Goal: Transaction & Acquisition: Download file/media

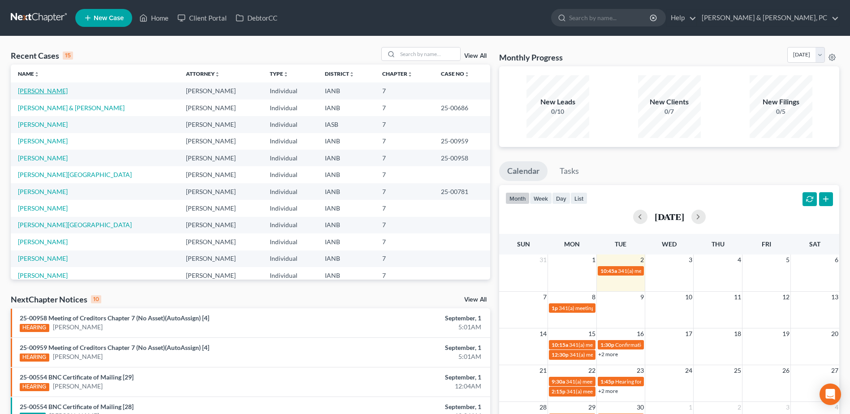
click at [48, 87] on link "[PERSON_NAME]" at bounding box center [43, 91] width 50 height 8
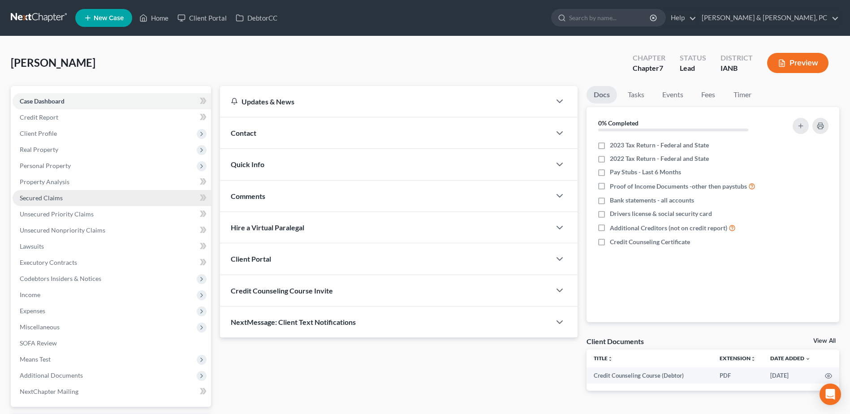
click at [53, 201] on span "Secured Claims" at bounding box center [41, 198] width 43 height 8
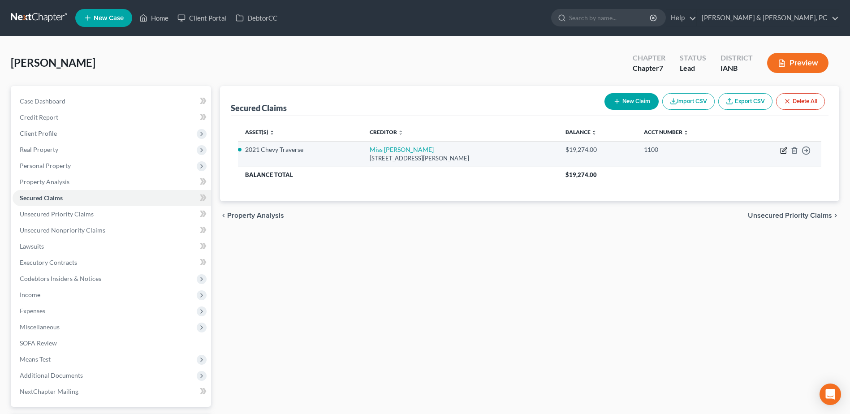
click at [782, 150] on icon "button" at bounding box center [784, 149] width 4 height 4
select select "14"
select select "0"
select select "4"
select select "0"
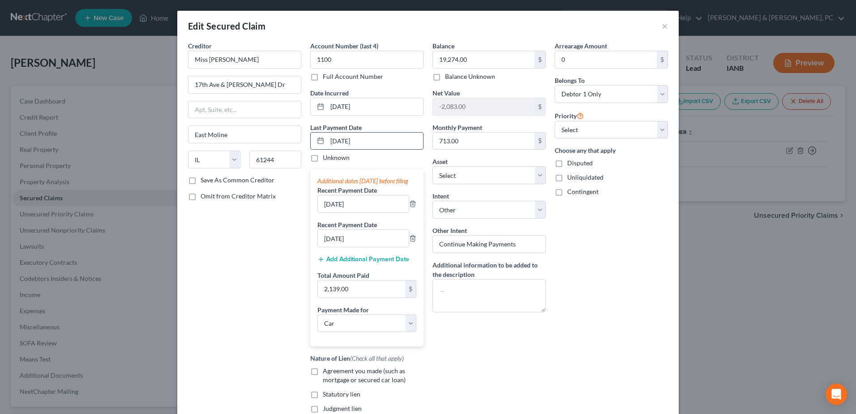
click at [376, 135] on input "[DATE]" at bounding box center [375, 141] width 96 height 17
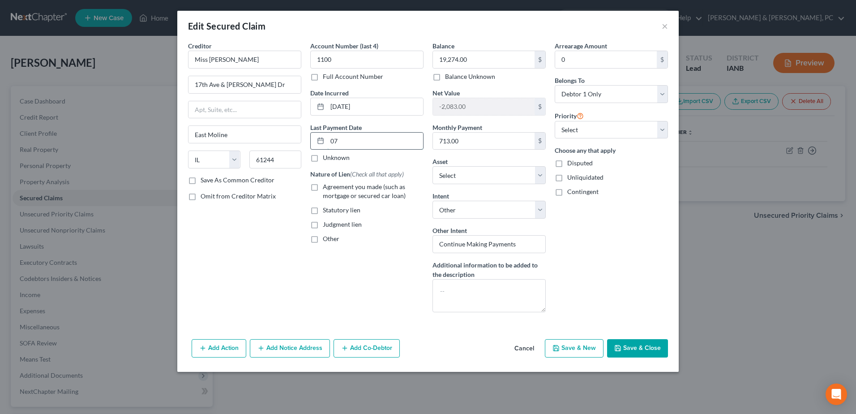
type input "0"
type input "[DATE]"
select select "0"
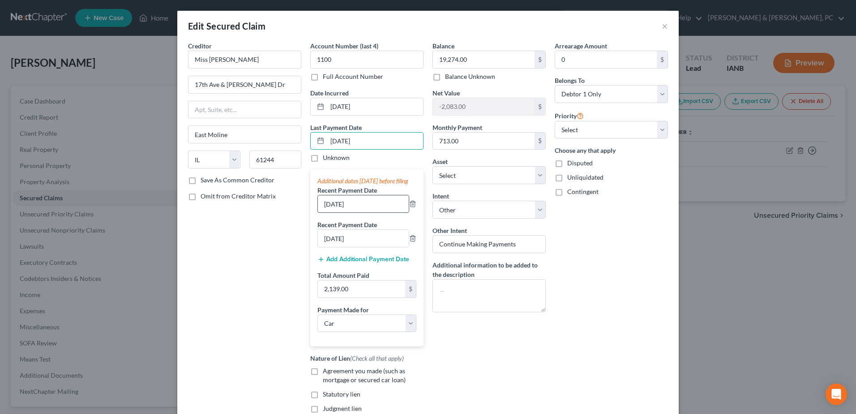
type input "[DATE]"
drag, startPoint x: 368, startPoint y: 212, endPoint x: 294, endPoint y: 218, distance: 74.6
click at [294, 218] on div "Creditor * Miss [PERSON_NAME] [GEOGRAPHIC_DATA][PERSON_NAME] [US_STATE] AK AR A…" at bounding box center [428, 237] width 489 height 393
type input "[DATE]"
drag, startPoint x: 360, startPoint y: 246, endPoint x: 292, endPoint y: 251, distance: 68.2
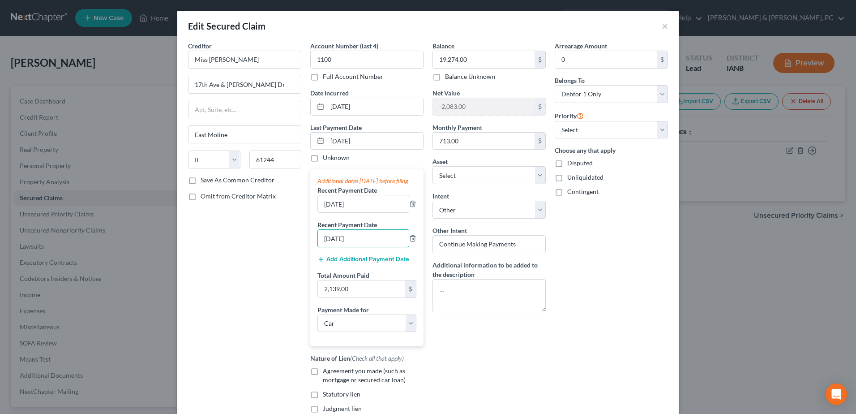
click at [292, 251] on div "Creditor * Miss [PERSON_NAME] [GEOGRAPHIC_DATA][PERSON_NAME] [US_STATE] AK AR A…" at bounding box center [428, 237] width 489 height 393
type input "[DATE]"
click at [614, 285] on div "Arrearage Amount 0 $ Belongs To * Select Debtor 1 Only Debtor 2 Only Debtor 1 A…" at bounding box center [611, 237] width 122 height 393
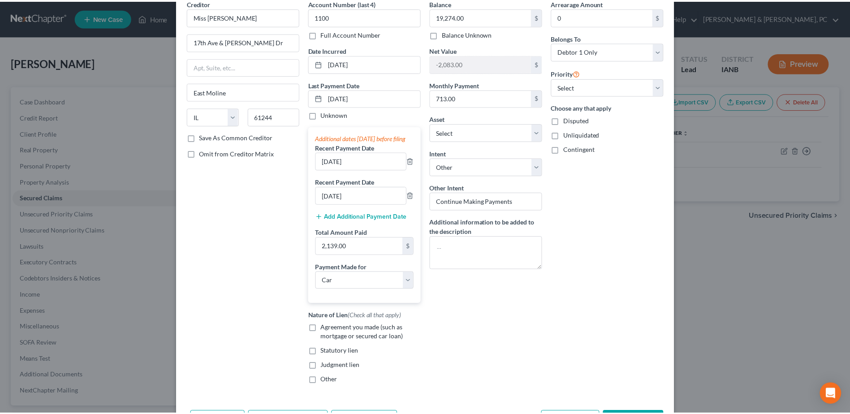
scroll to position [93, 0]
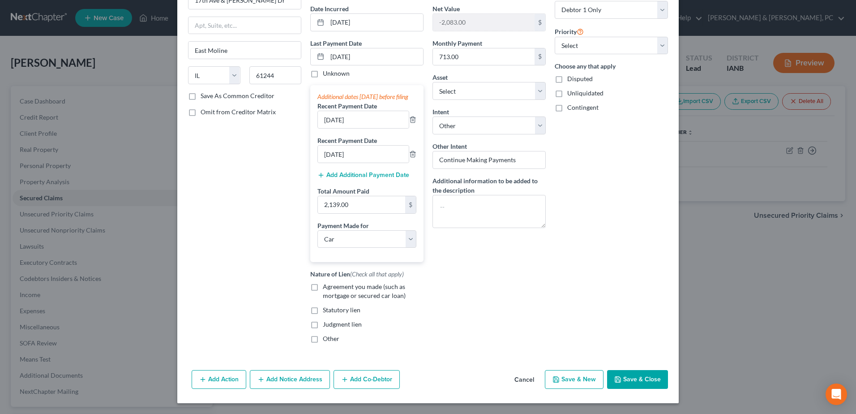
drag, startPoint x: 616, startPoint y: 362, endPoint x: 620, endPoint y: 369, distance: 7.6
click at [616, 363] on div "Creditor * Miss [PERSON_NAME] [GEOGRAPHIC_DATA][PERSON_NAME] [US_STATE] AK AR A…" at bounding box center [428, 161] width 502 height 409
drag, startPoint x: 620, startPoint y: 369, endPoint x: 627, endPoint y: 378, distance: 11.5
click at [620, 369] on div "Add Action Add Notice Address Add Co-Debtor Cancel Save & New Save & Close" at bounding box center [428, 381] width 502 height 30
click at [627, 379] on button "Save & Close" at bounding box center [637, 379] width 61 height 19
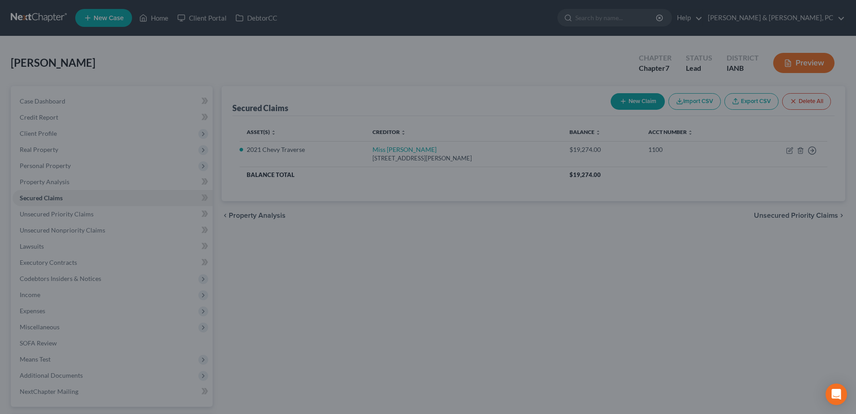
select select "8"
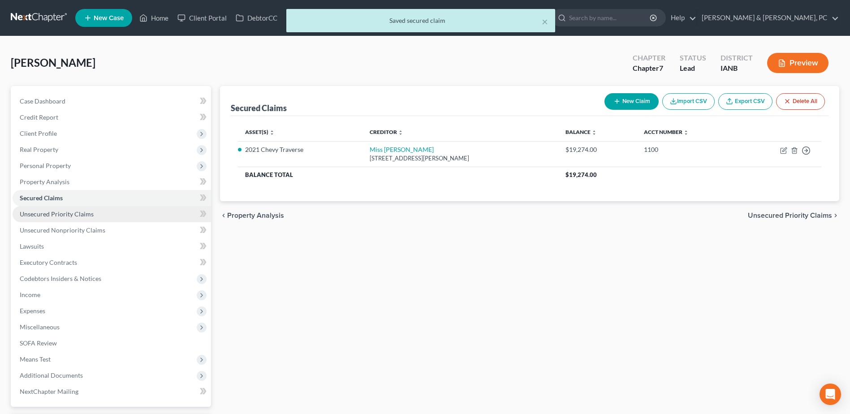
click at [110, 213] on link "Unsecured Priority Claims" at bounding box center [112, 214] width 198 height 16
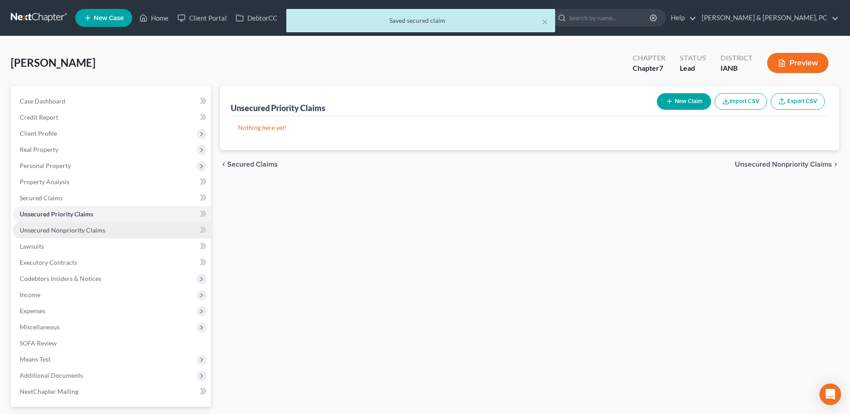
click at [102, 223] on link "Unsecured Nonpriority Claims" at bounding box center [112, 230] width 198 height 16
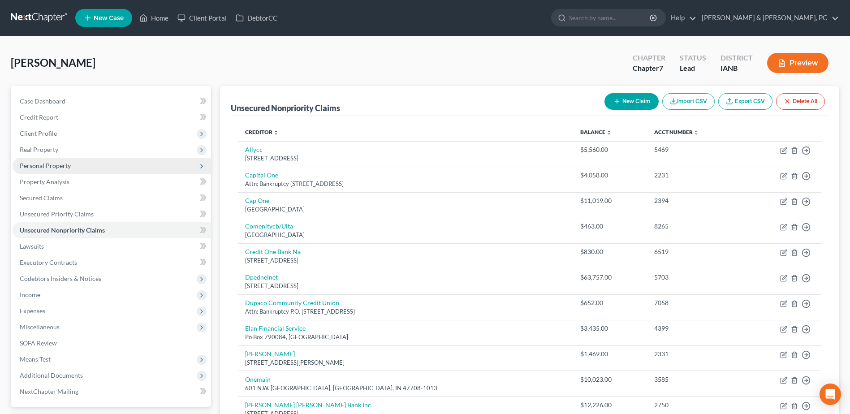
click at [93, 172] on span "Personal Property" at bounding box center [112, 166] width 198 height 16
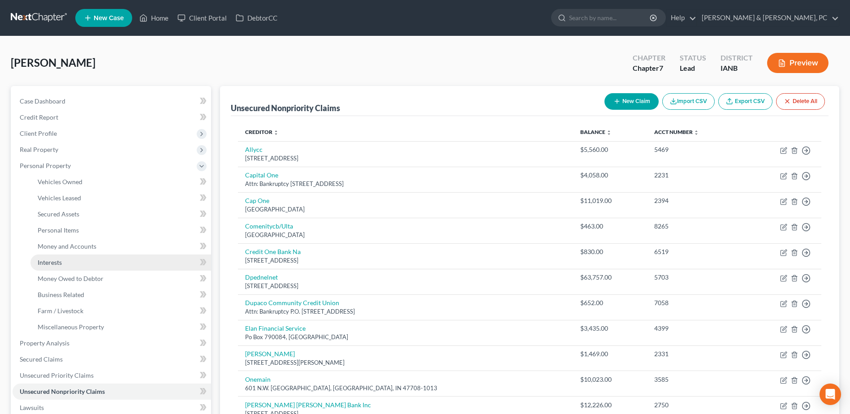
click at [57, 261] on span "Interests" at bounding box center [50, 262] width 24 height 8
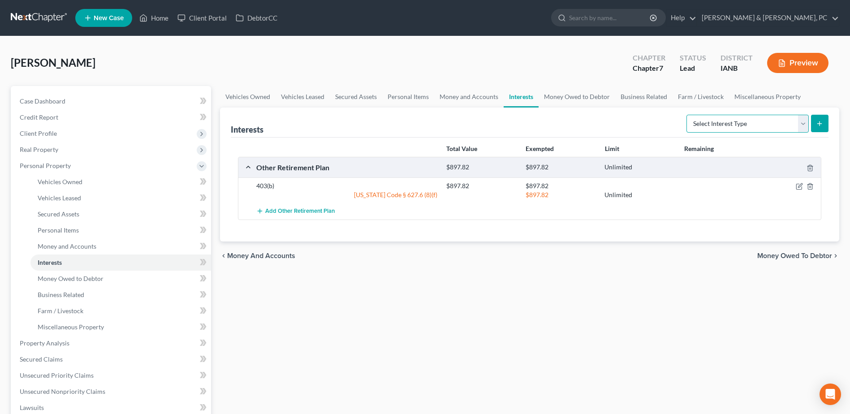
click at [727, 126] on select "Select Interest Type 401K (A/B: 21) Annuity (A/B: 23) Bond (A/B: 18) Education …" at bounding box center [747, 124] width 122 height 18
select select "term_life_insurance"
click at [687, 115] on select "Select Interest Type 401K (A/B: 21) Annuity (A/B: 23) Bond (A/B: 18) Education …" at bounding box center [747, 124] width 122 height 18
click at [823, 132] on form "Select Interest Type 401K (A/B: 21) Annuity (A/B: 23) Bond (A/B: 18) Education …" at bounding box center [757, 124] width 142 height 18
click at [823, 128] on button "submit" at bounding box center [819, 123] width 17 height 17
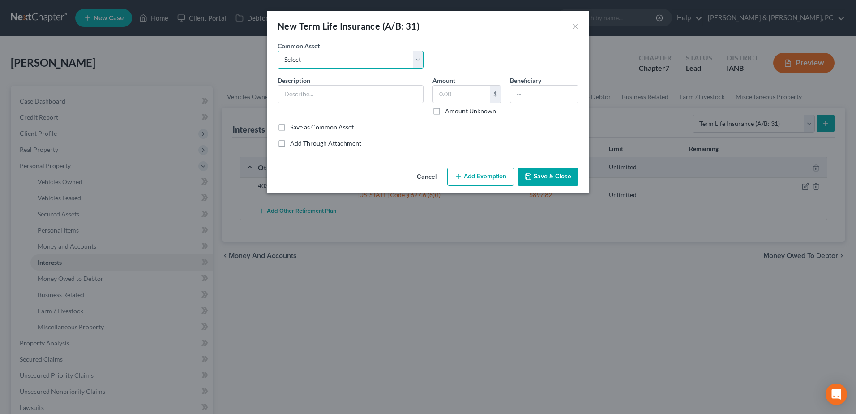
click at [359, 62] on select "Select Term-Life - Through work" at bounding box center [351, 60] width 146 height 18
select select "0"
click at [278, 51] on select "Select Term-Life - Through work" at bounding box center [351, 60] width 146 height 18
type input "Term-Life - Through work"
click at [485, 173] on button "Add Exemption" at bounding box center [480, 176] width 67 height 19
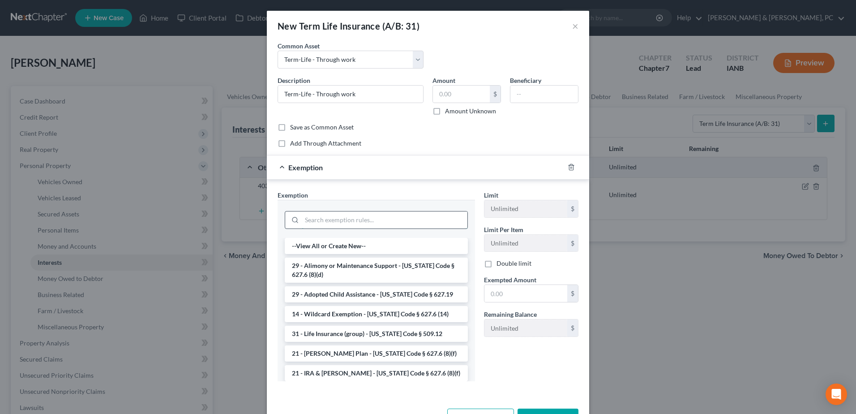
click at [411, 226] on input "search" at bounding box center [385, 219] width 166 height 17
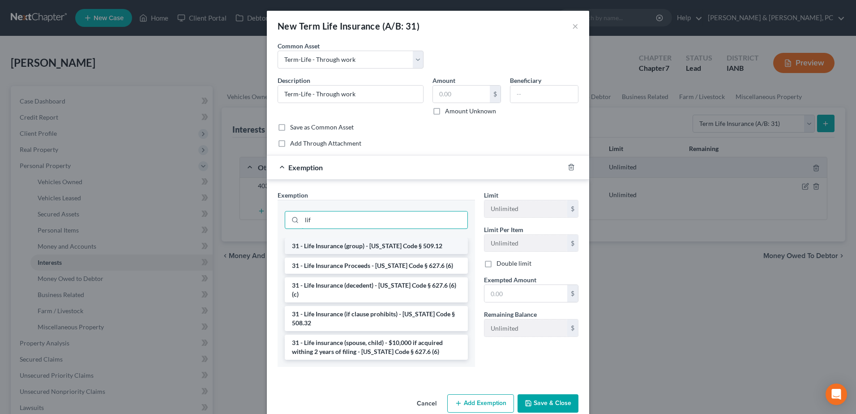
type input "lif"
click at [408, 243] on li "31 - Life Insurance (group) - [US_STATE] Code § 509.12" at bounding box center [376, 246] width 183 height 16
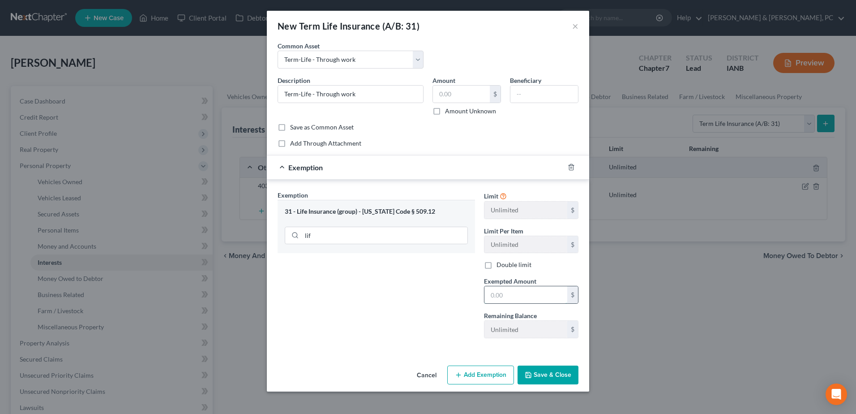
click at [506, 294] on input "text" at bounding box center [526, 294] width 83 height 17
type input "0"
click at [404, 311] on div "Exemption Set must be selected for CA. Exemption * 31 - Life Insurance (group) …" at bounding box center [376, 267] width 206 height 155
click at [555, 365] on div "Cancel Add Exemption Save & Close" at bounding box center [428, 377] width 322 height 30
click at [557, 370] on button "Save & Close" at bounding box center [548, 374] width 61 height 19
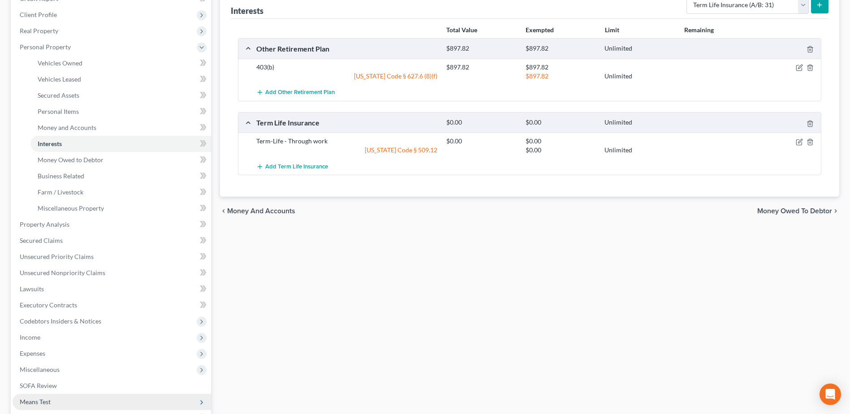
scroll to position [240, 0]
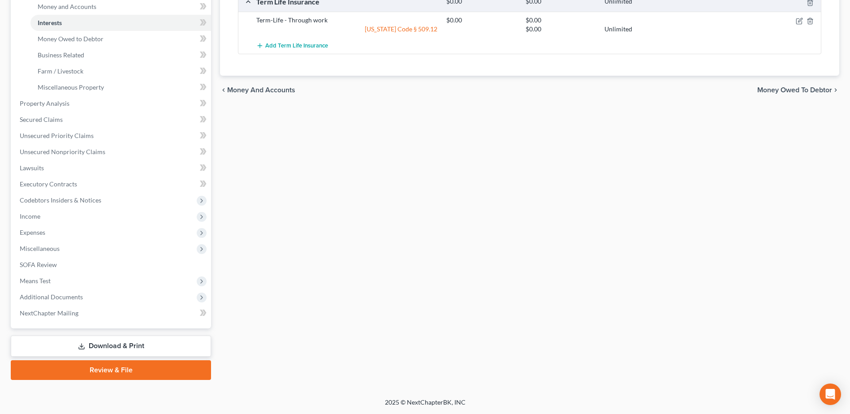
click at [170, 345] on link "Download & Print" at bounding box center [111, 345] width 200 height 21
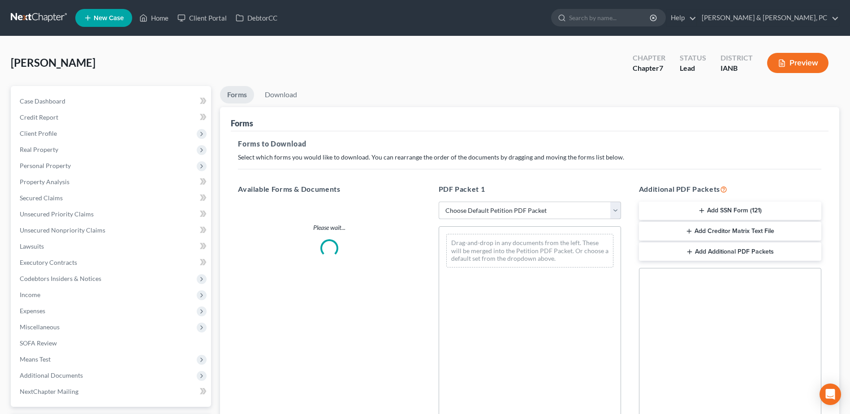
click at [507, 216] on select "Choose Default Petition PDF Packet Complete Bankruptcy Petition (all forms and …" at bounding box center [529, 211] width 182 height 18
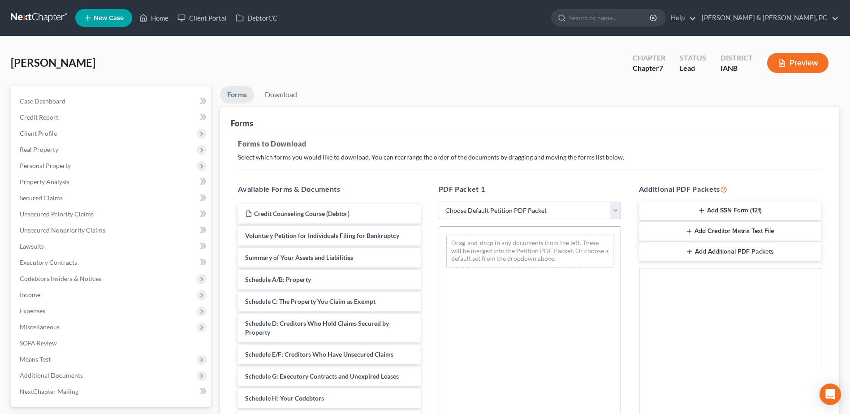
select select "0"
click at [438, 202] on select "Choose Default Petition PDF Packet Complete Bankruptcy Petition (all forms and …" at bounding box center [529, 211] width 182 height 18
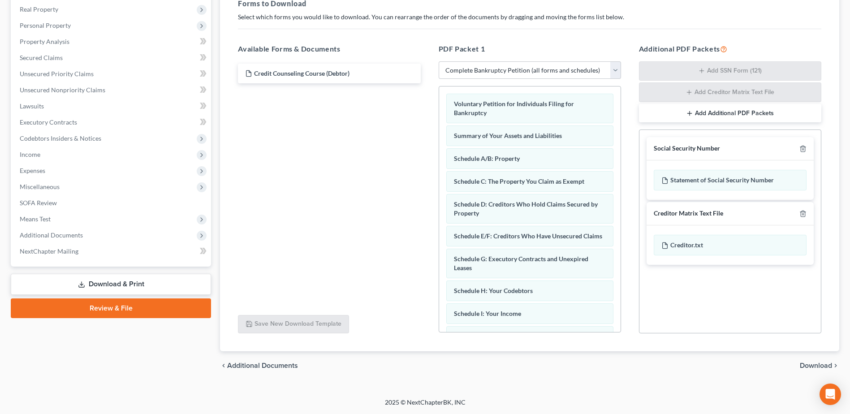
click at [802, 363] on span "Download" at bounding box center [815, 365] width 32 height 7
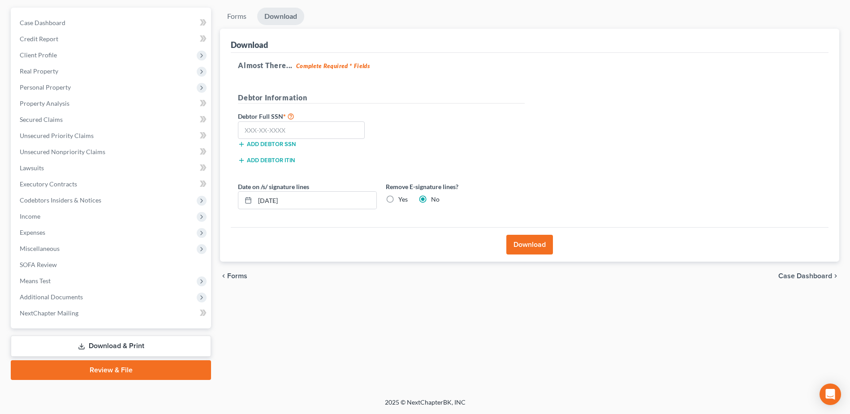
scroll to position [78, 0]
click at [313, 125] on input "text" at bounding box center [301, 130] width 127 height 18
type input "484-04-0402"
click at [398, 200] on label "Yes" at bounding box center [402, 199] width 9 height 9
click at [402, 200] on input "Yes" at bounding box center [405, 198] width 6 height 6
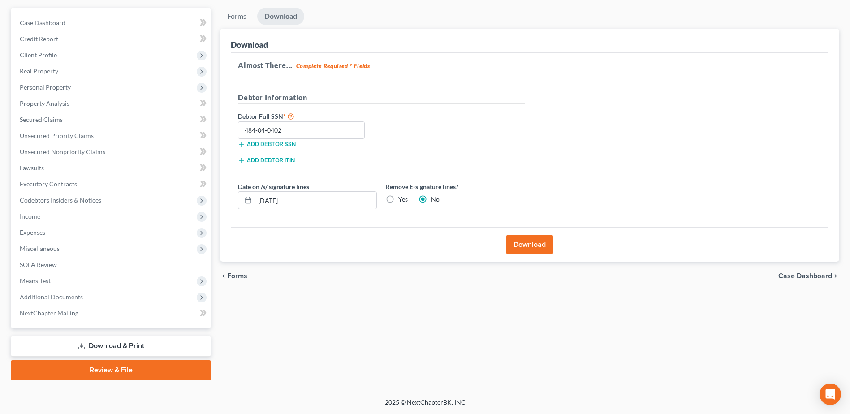
radio input "true"
radio input "false"
click at [541, 242] on button "Download" at bounding box center [529, 245] width 47 height 20
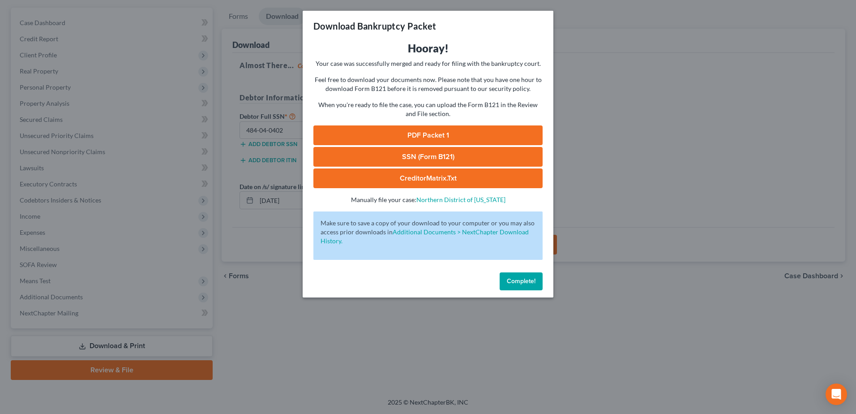
click at [397, 134] on link "PDF Packet 1" at bounding box center [427, 135] width 229 height 20
click at [530, 282] on span "Complete!" at bounding box center [521, 281] width 29 height 8
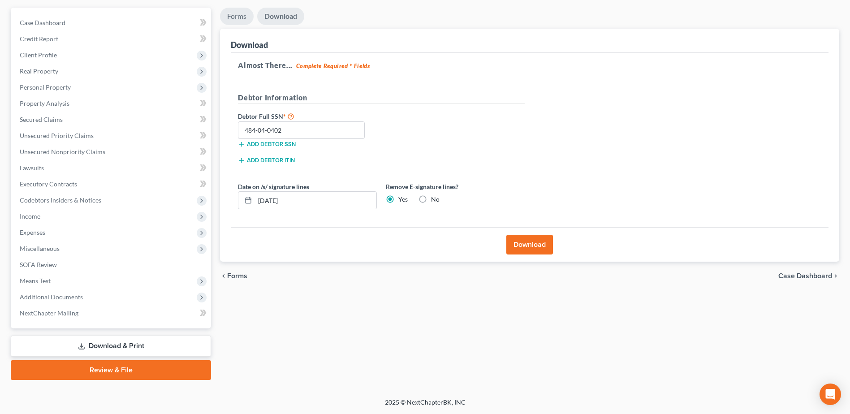
click at [238, 23] on link "Forms" at bounding box center [237, 16] width 34 height 17
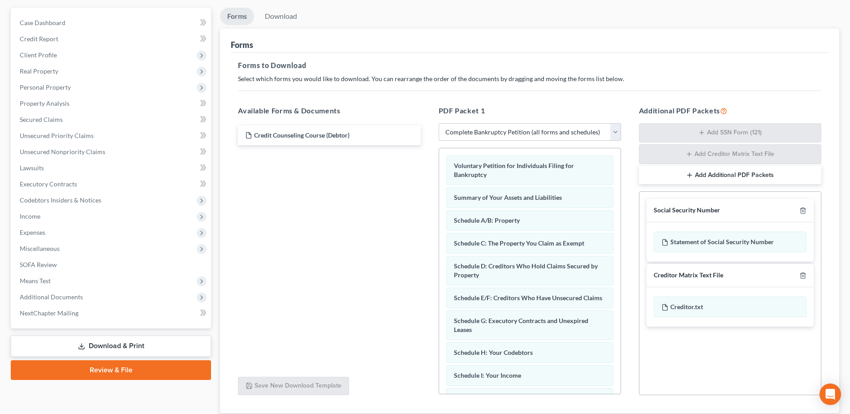
click at [502, 130] on select "Choose Default Petition PDF Packet Complete Bankruptcy Petition (all forms and …" at bounding box center [529, 132] width 182 height 18
select select "3"
click at [438, 123] on select "Choose Default Petition PDF Packet Complete Bankruptcy Petition (all forms and …" at bounding box center [529, 132] width 182 height 18
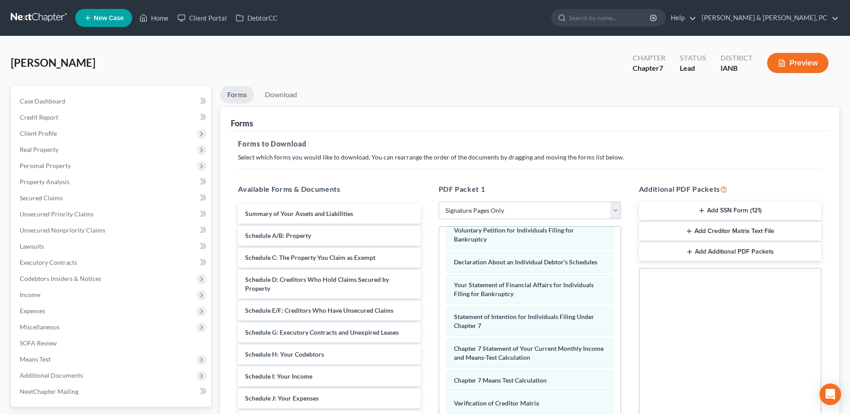
scroll to position [21, 0]
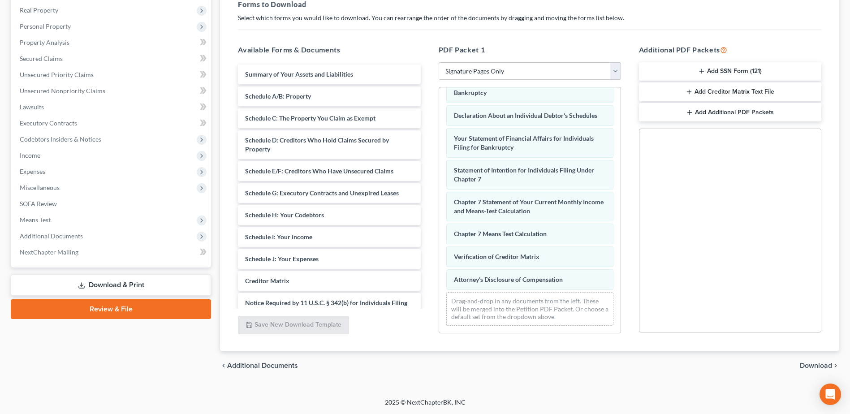
click at [818, 365] on span "Download" at bounding box center [815, 365] width 32 height 7
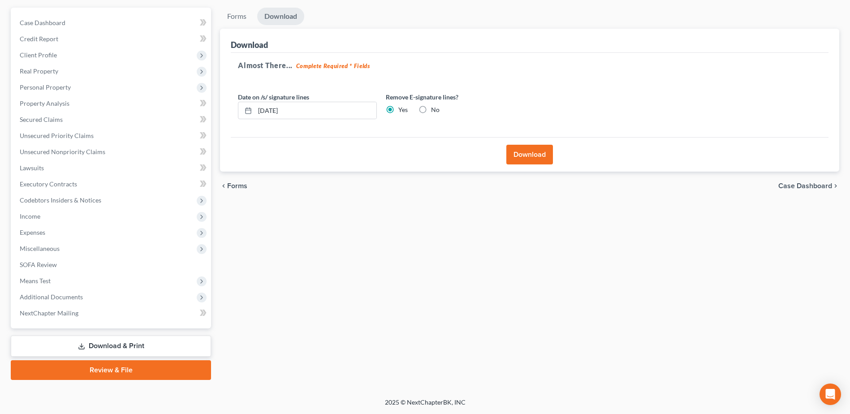
scroll to position [78, 0]
click at [527, 152] on button "Download" at bounding box center [529, 155] width 47 height 20
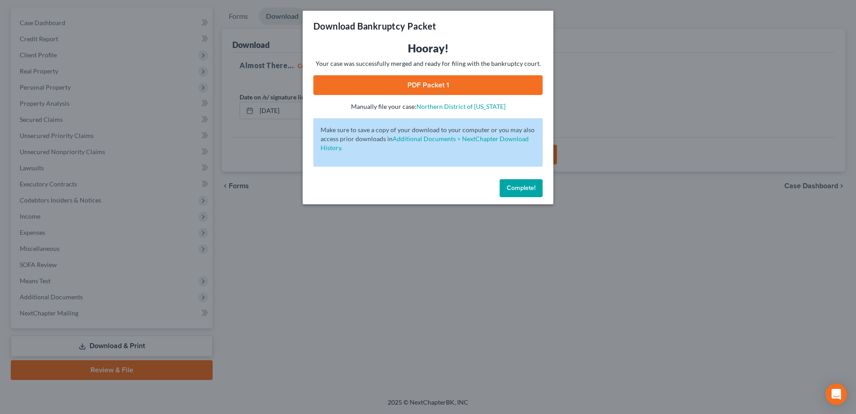
click at [521, 192] on button "Complete!" at bounding box center [521, 188] width 43 height 18
